Goal: Use online tool/utility: Utilize a website feature to perform a specific function

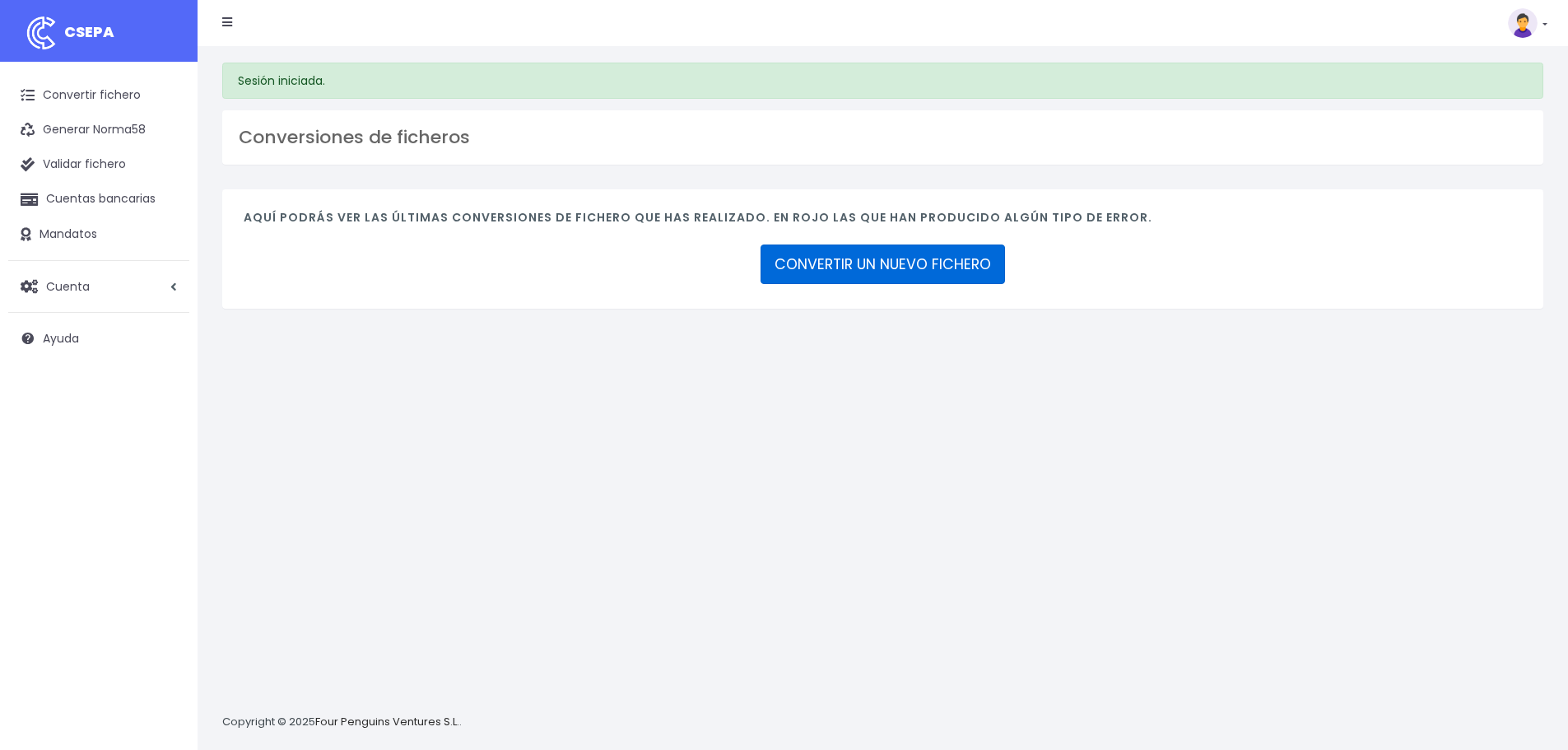
click at [880, 272] on link "CONVERTIR UN NUEVO FICHERO" at bounding box center [883, 264] width 245 height 40
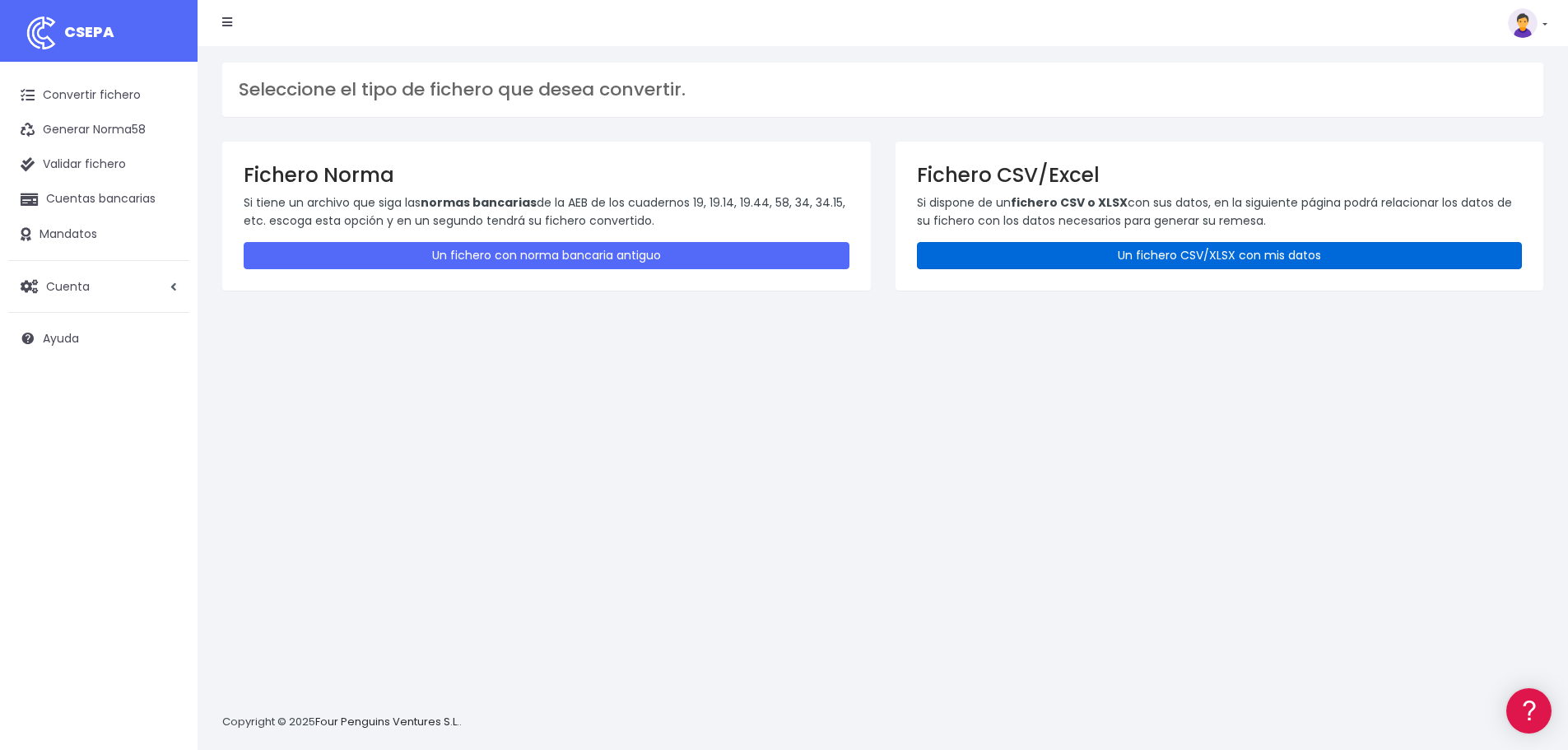
click at [1071, 253] on link "Un fichero CSV/XLSX con mis datos" at bounding box center [1220, 255] width 606 height 27
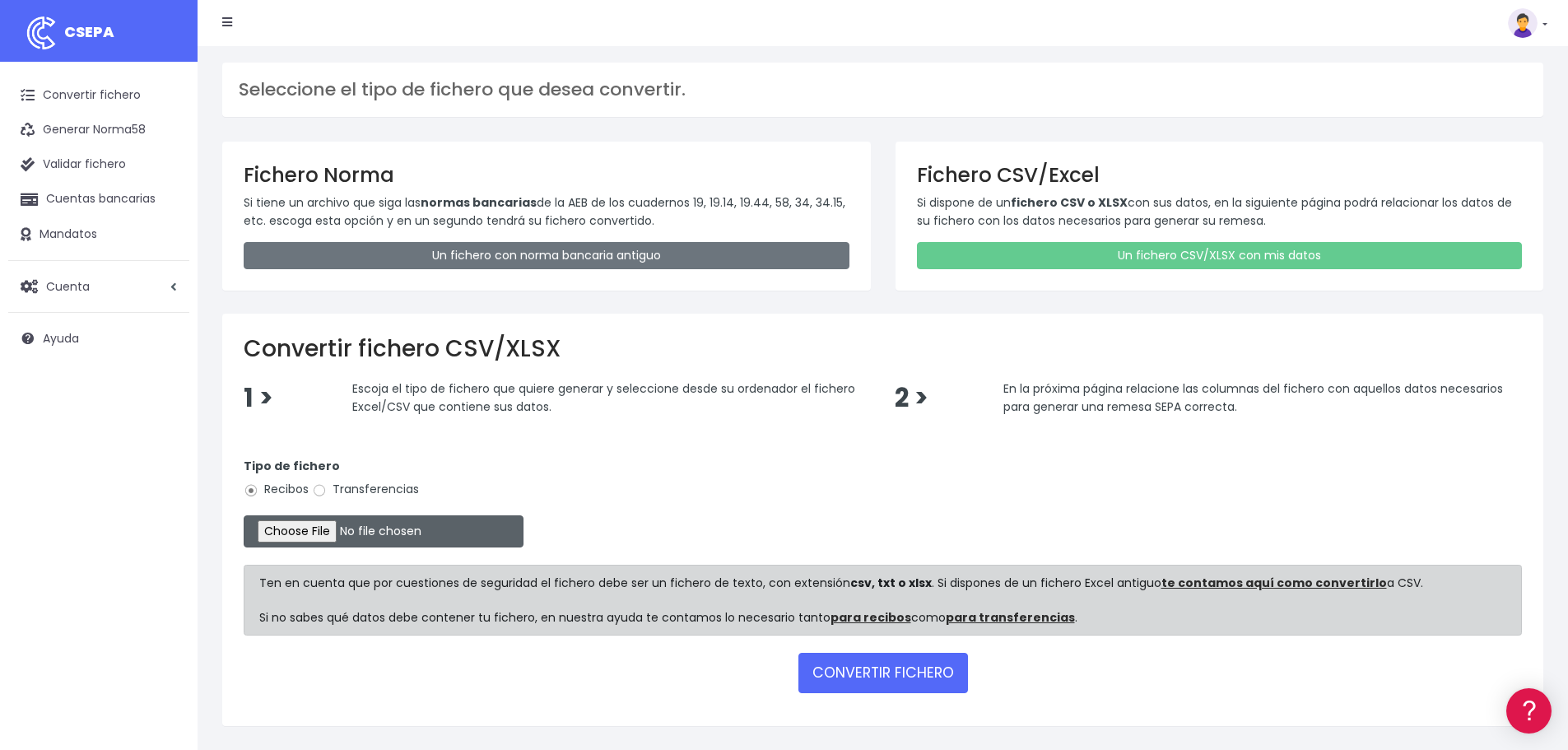
click at [331, 520] on input "file" at bounding box center [383, 531] width 280 height 32
type input "C:\fakepath\Remesa Cobros Assist 08 2025.xlsx"
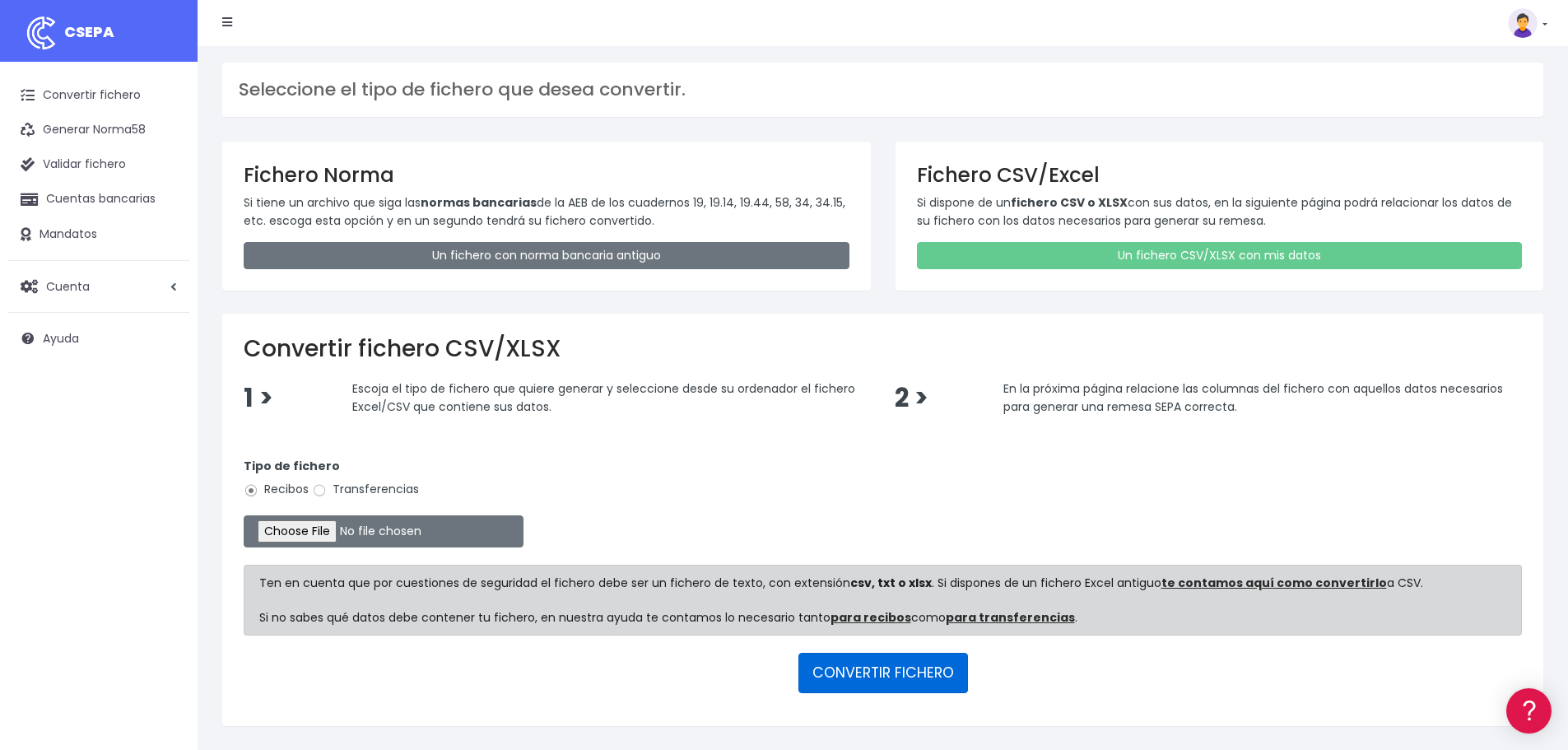
click at [921, 679] on button "CONVERTIR FICHERO" at bounding box center [883, 672] width 169 height 40
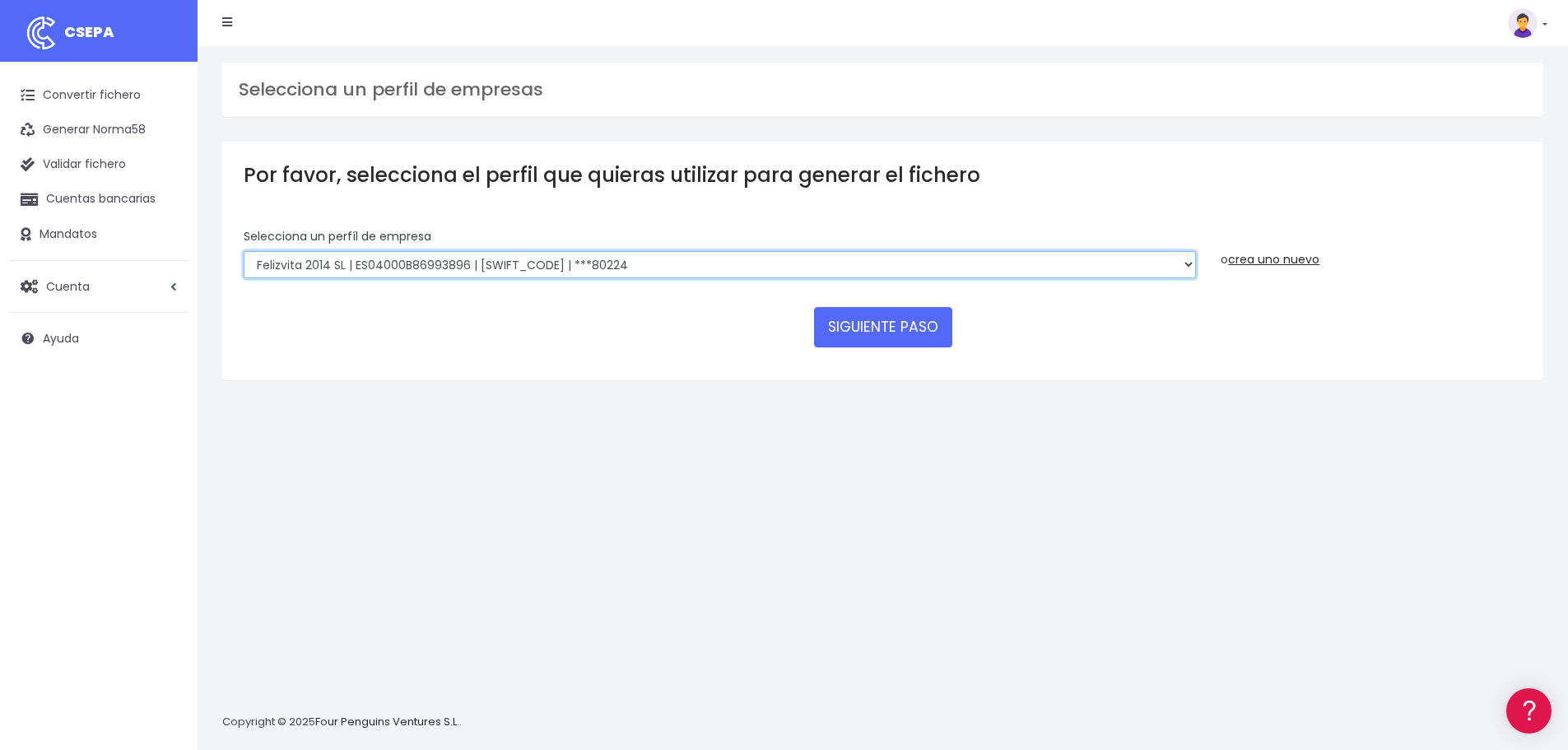
click at [633, 256] on select "Felizvita 2014 SL | ES04000B86993896 | CAIXESBBXXX | ***80224 CUIDA CARE MARKET…" at bounding box center [720, 265] width 952 height 28
select select "1688"
click at [244, 251] on select "Felizvita 2014 SL | ES04000B86993896 | CAIXESBBXXX | ***80224 CUIDA CARE MARKET…" at bounding box center [720, 265] width 952 height 28
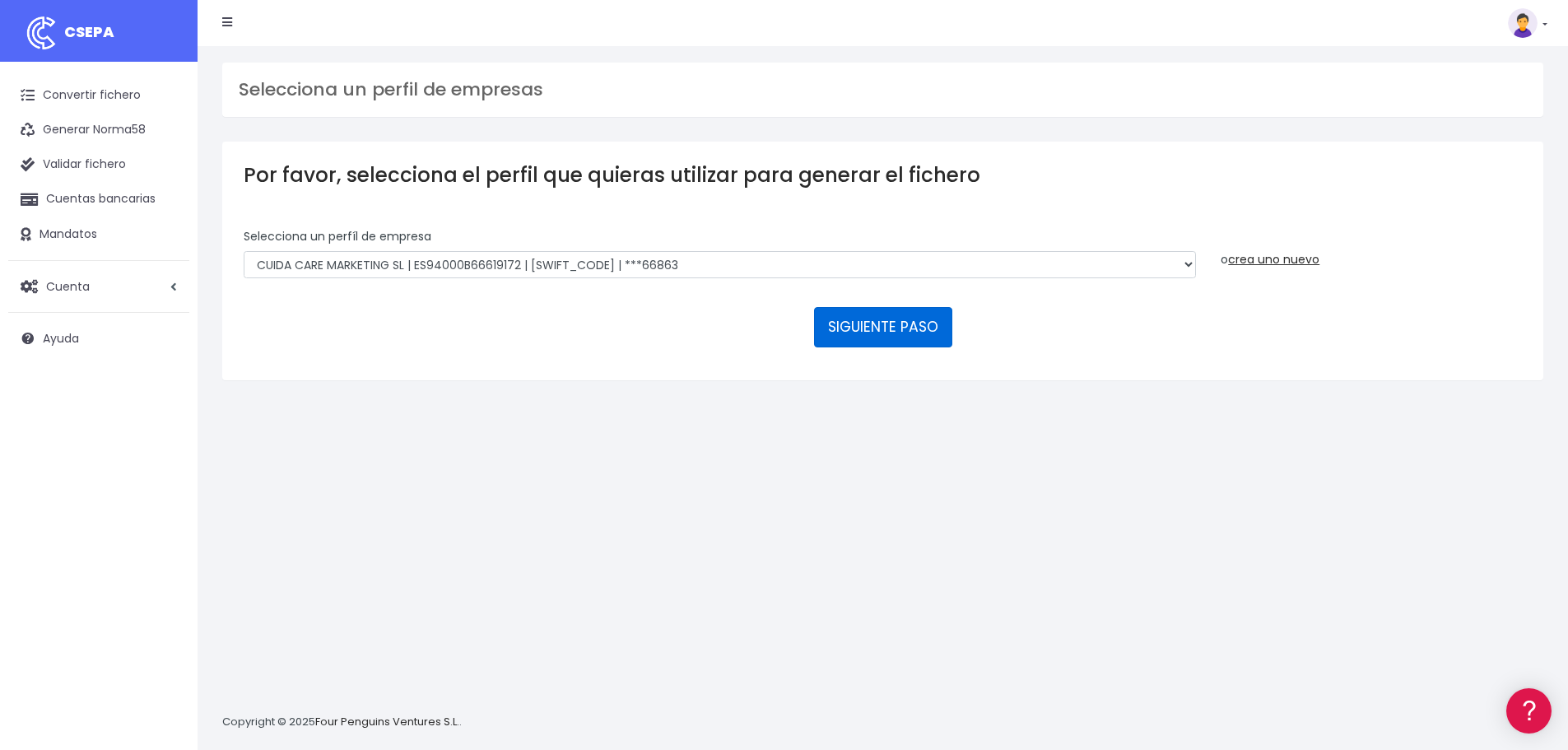
click at [880, 321] on button "SIGUIENTE PASO" at bounding box center [883, 327] width 138 height 40
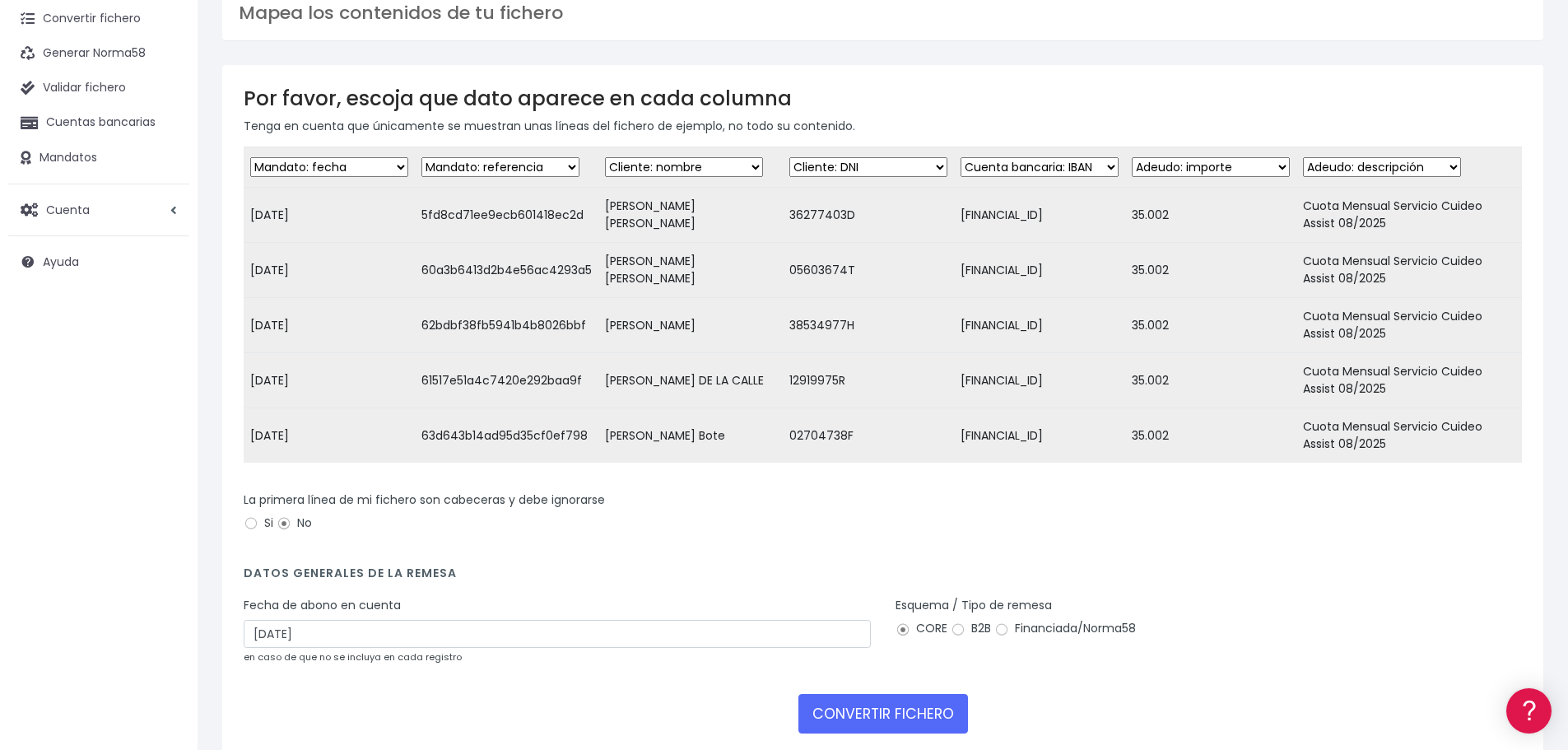
scroll to position [165, 0]
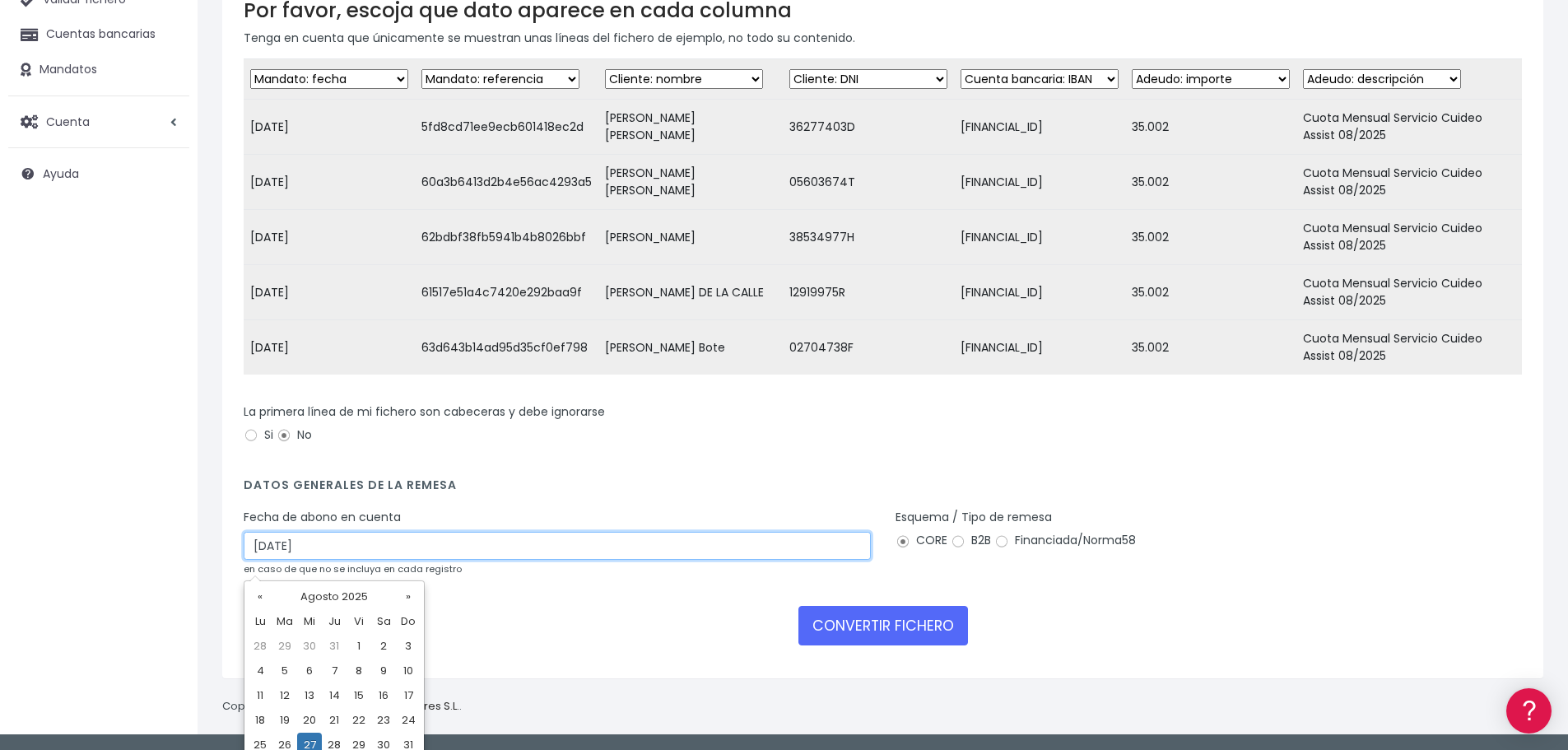
click at [415, 548] on input "27/08/2025" at bounding box center [557, 546] width 627 height 28
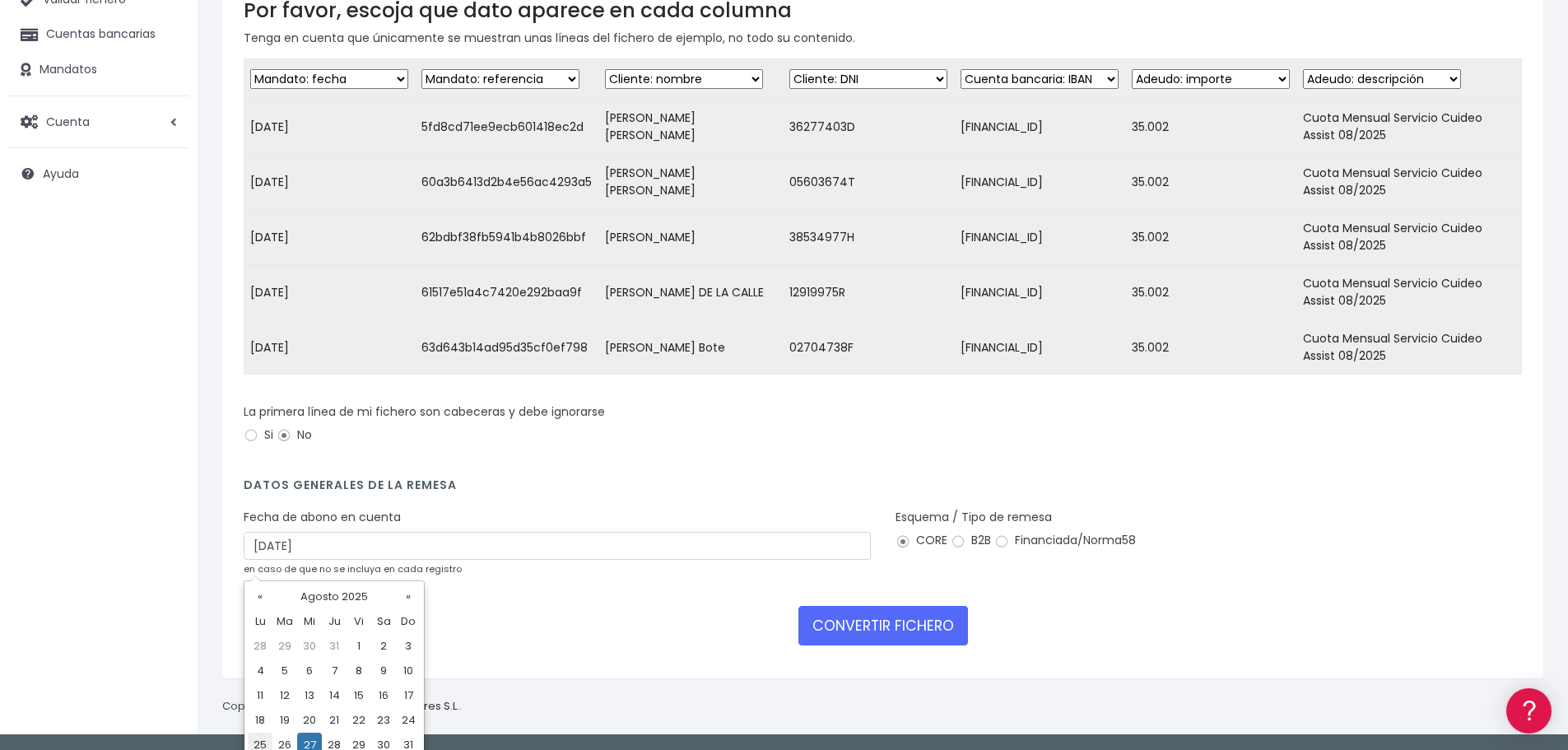
click at [257, 737] on td "25" at bounding box center [260, 744] width 24 height 24
type input "25/08/2025"
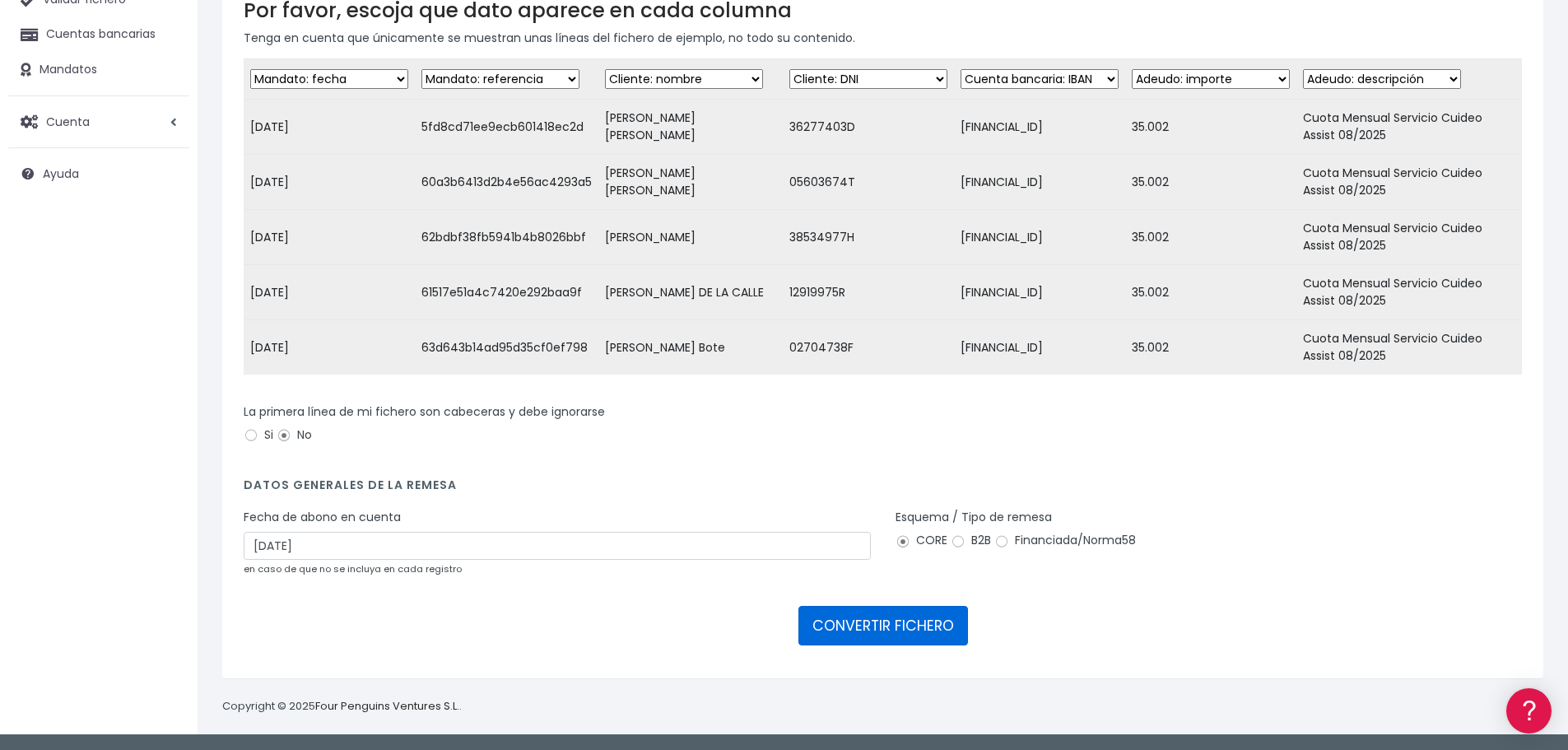
click at [868, 612] on button "CONVERTIR FICHERO" at bounding box center [883, 626] width 169 height 40
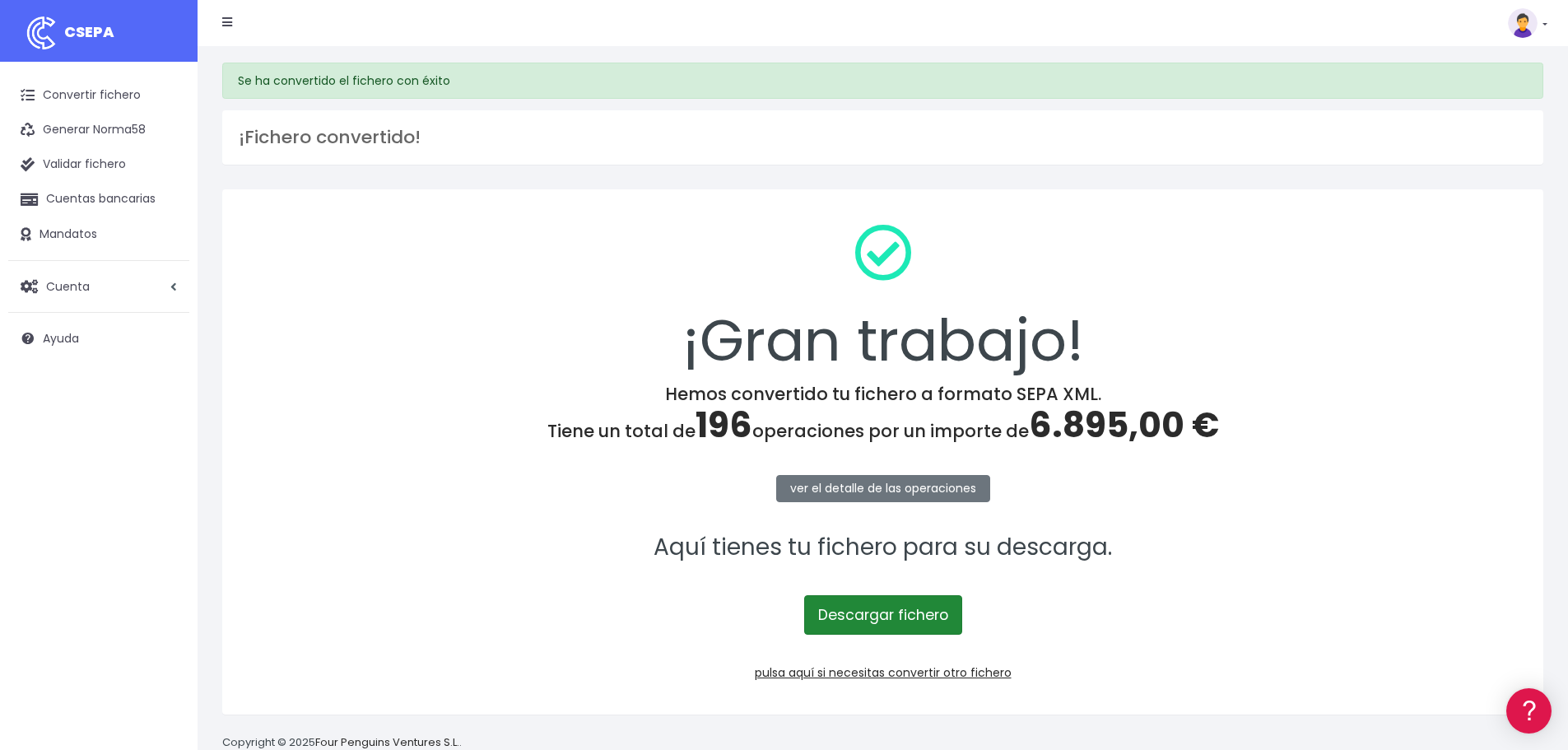
click at [914, 619] on link "Descargar fichero" at bounding box center [883, 614] width 158 height 40
